Goal: Transaction & Acquisition: Subscribe to service/newsletter

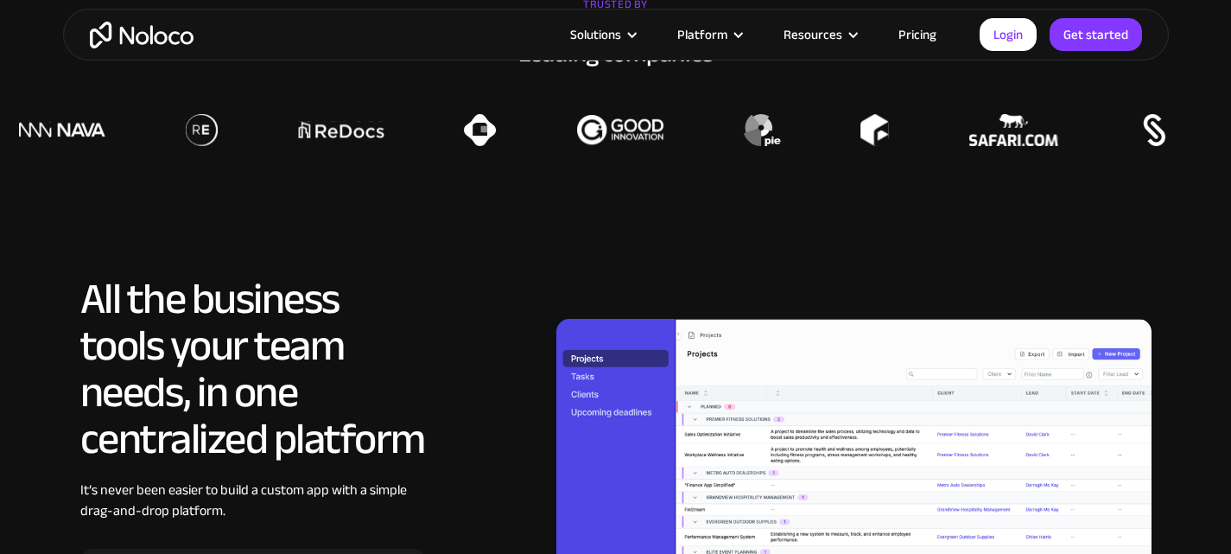
scroll to position [1353, 0]
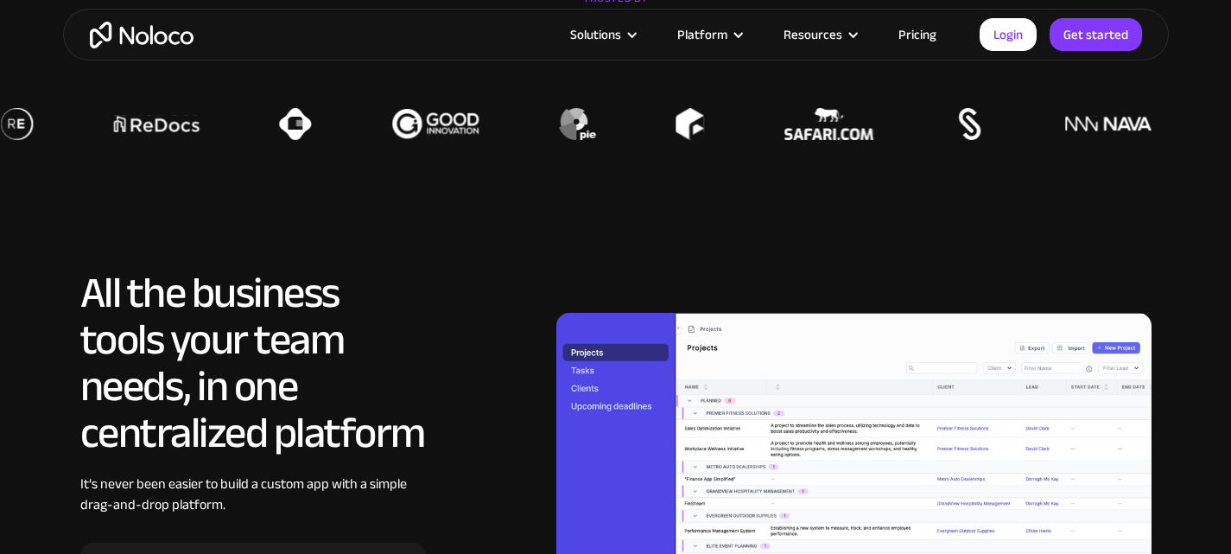
click at [927, 36] on link "Pricing" at bounding box center [917, 34] width 81 height 22
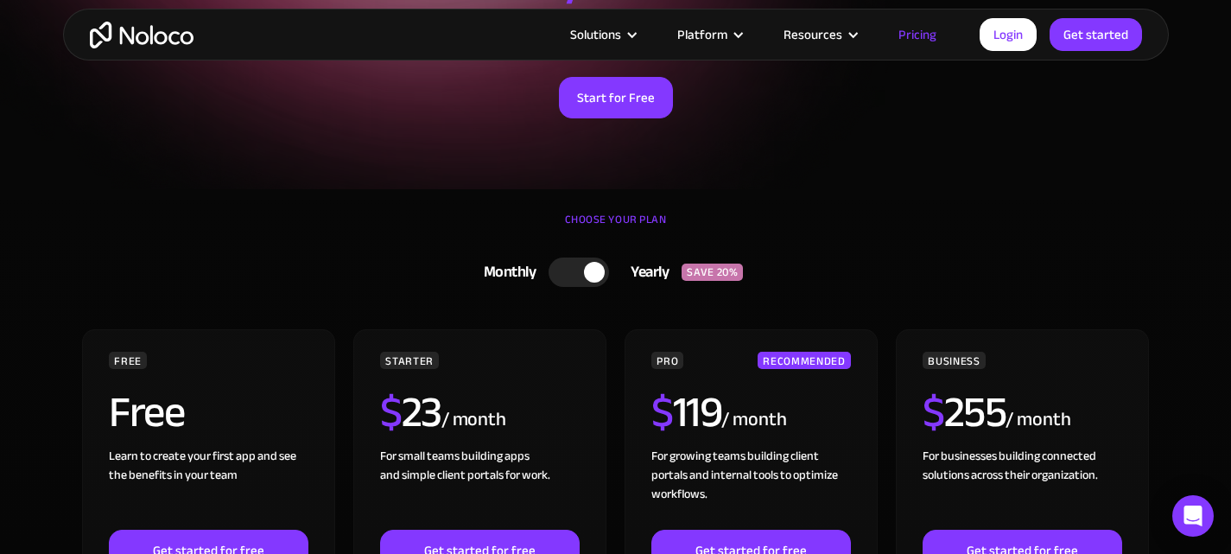
scroll to position [247, 0]
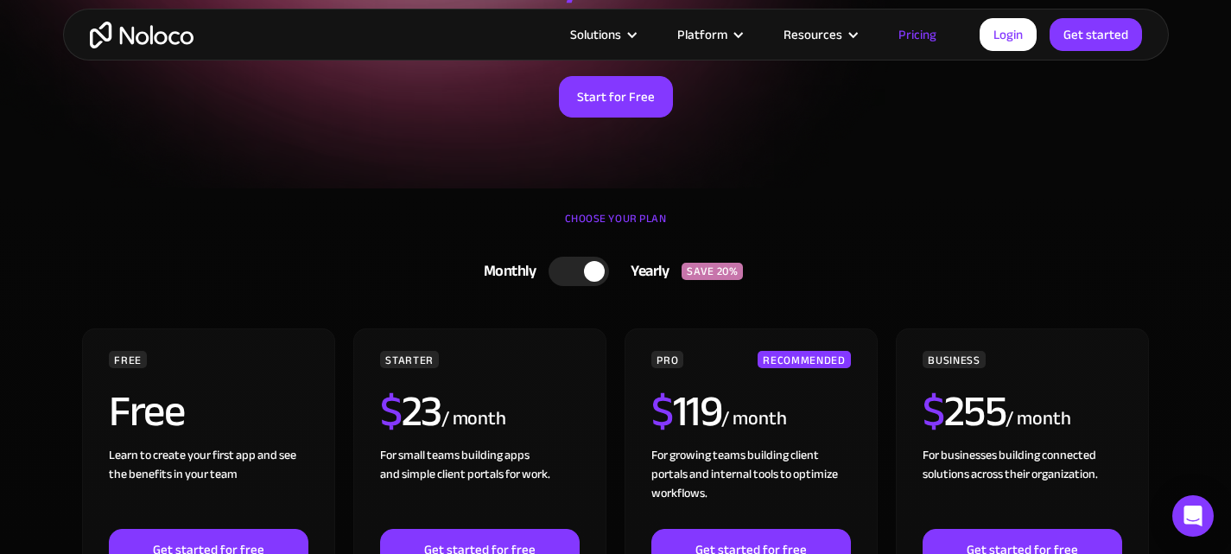
click at [560, 275] on div at bounding box center [578, 271] width 60 height 29
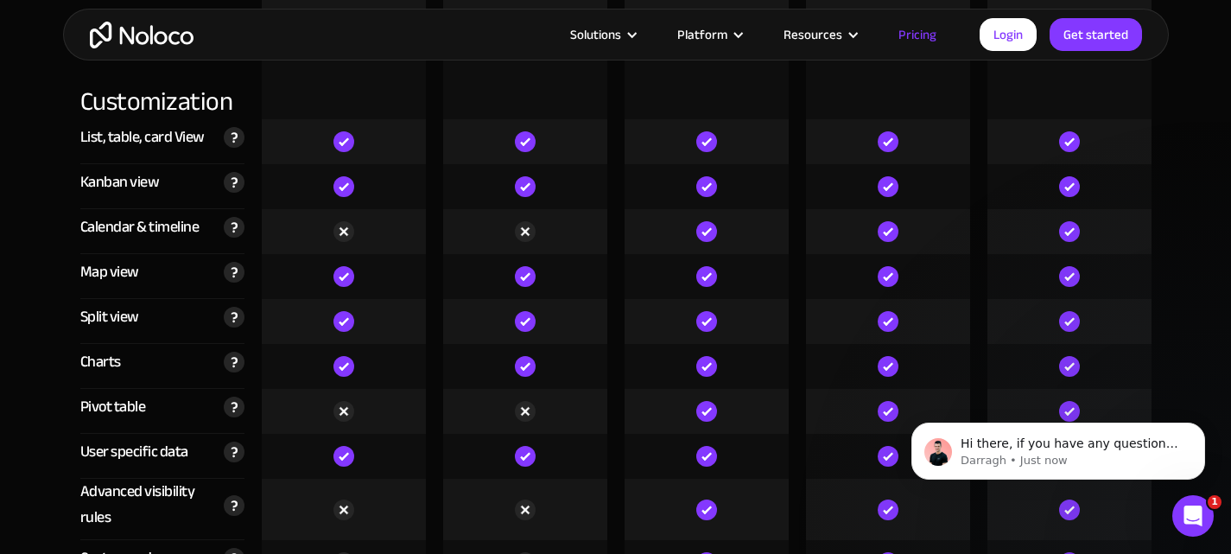
scroll to position [4653, 0]
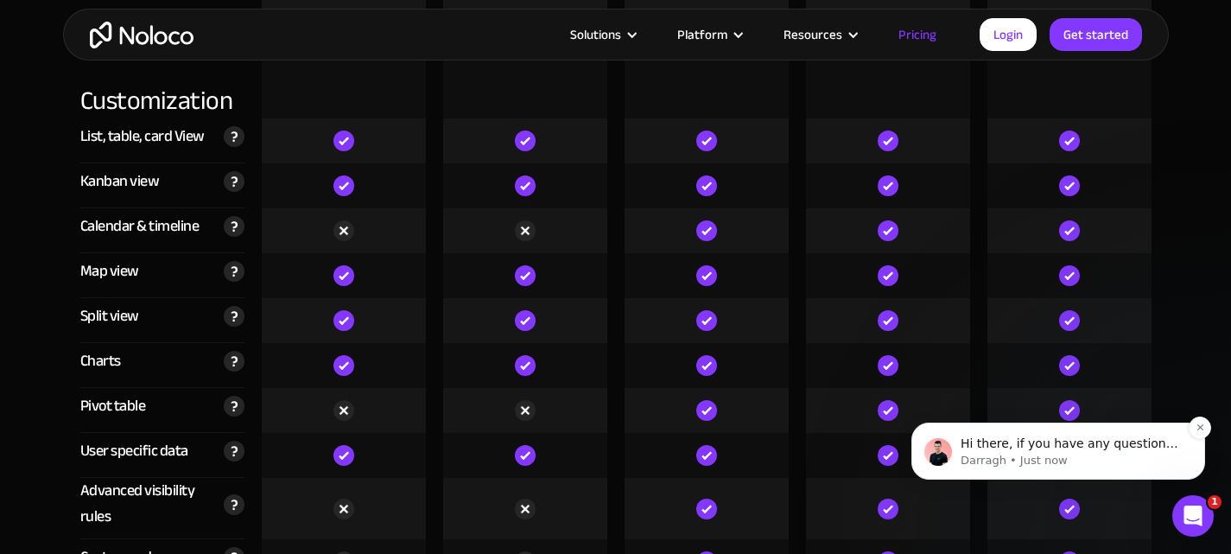
click at [1147, 442] on p "Hi there, if you have any questions about our pricing, just let us know! [GEOGR…" at bounding box center [1071, 443] width 223 height 17
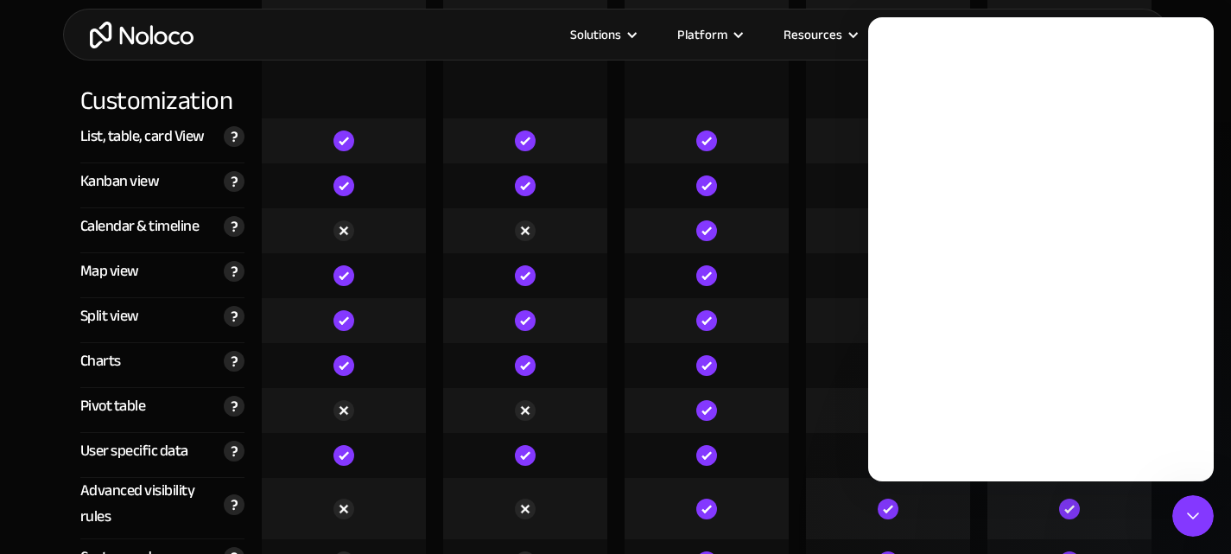
scroll to position [0, 0]
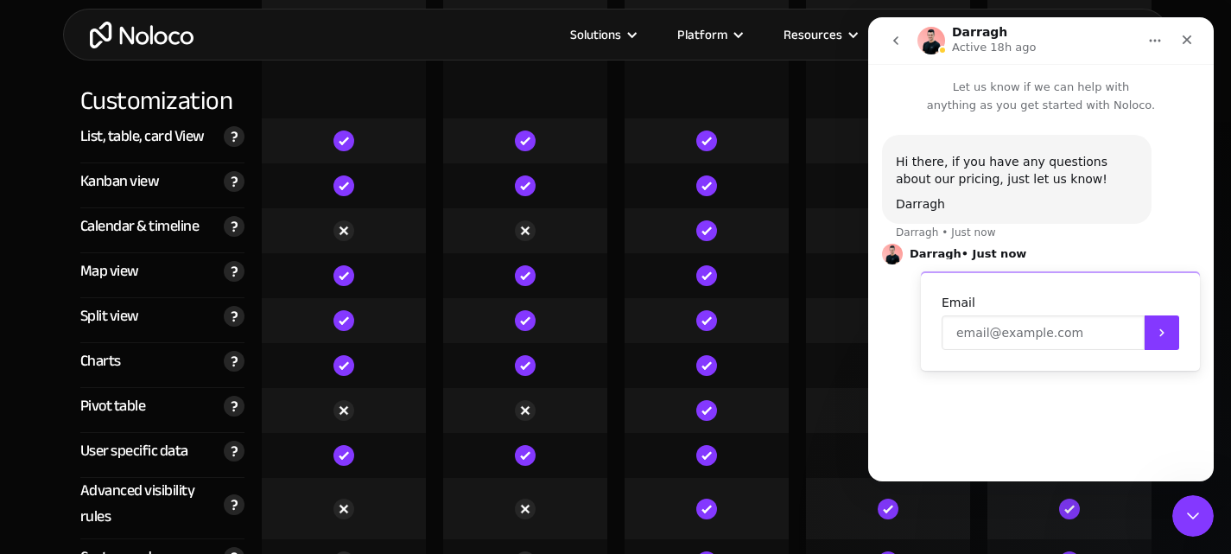
click at [1052, 335] on input "Enter your email" at bounding box center [1042, 332] width 203 height 35
type input "s"
type input "[EMAIL_ADDRESS][DOMAIN_NAME]"
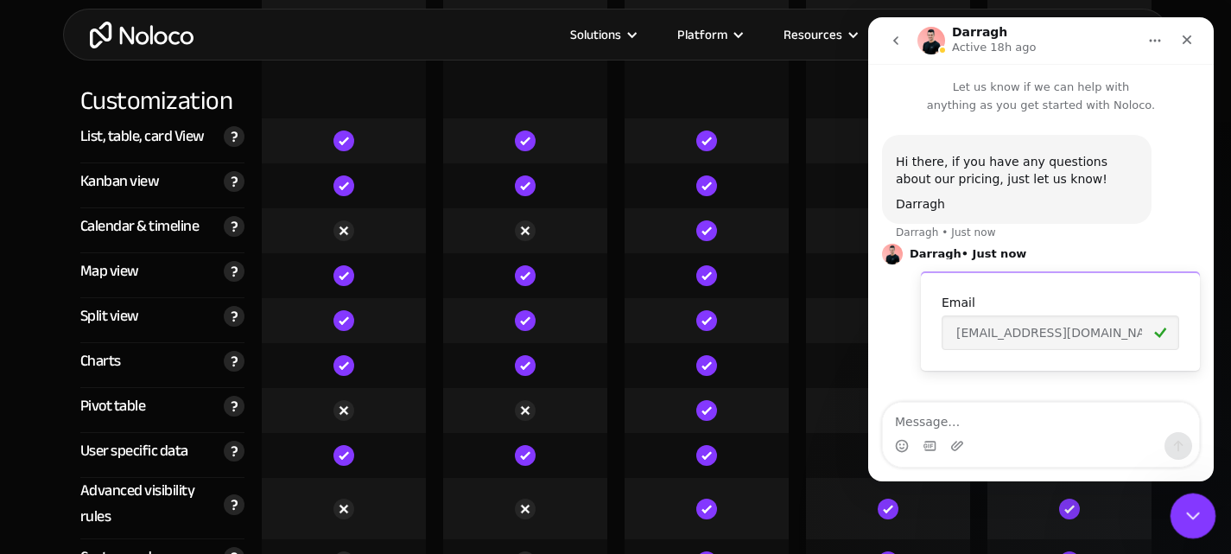
click at [1190, 509] on icon "Close Intercom Messenger" at bounding box center [1190, 513] width 21 height 21
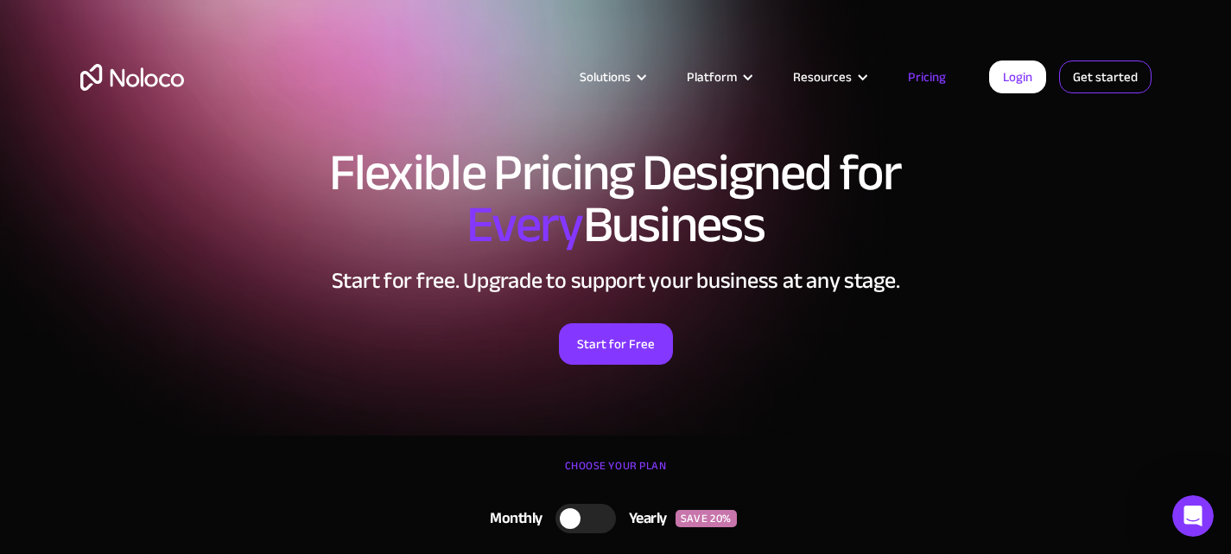
click at [1121, 80] on link "Get started" at bounding box center [1105, 76] width 92 height 33
